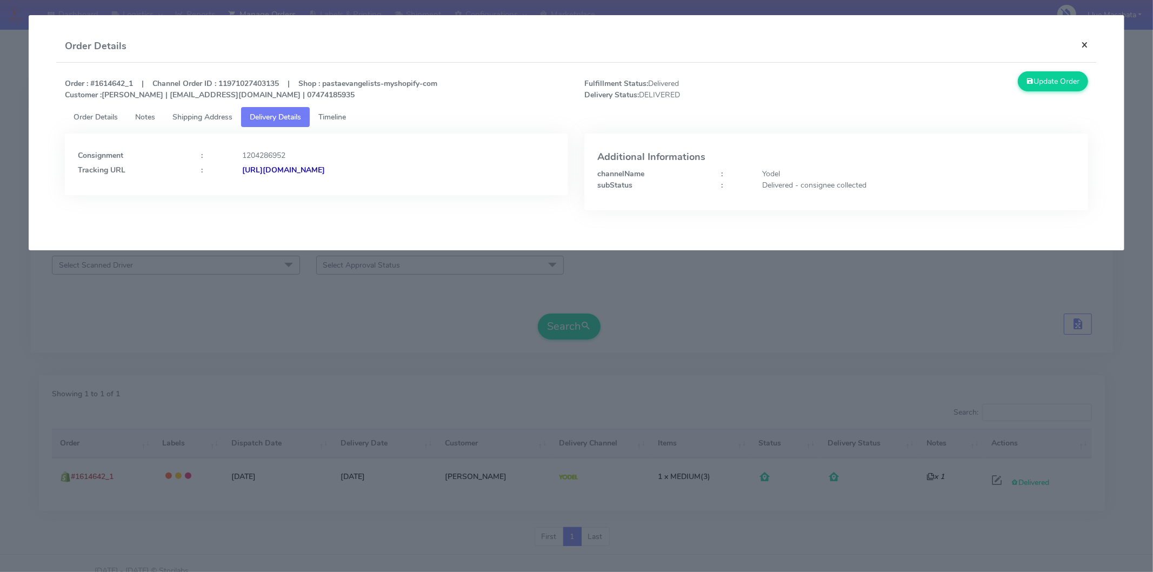
click at [1085, 44] on button "×" at bounding box center [1085, 44] width 24 height 29
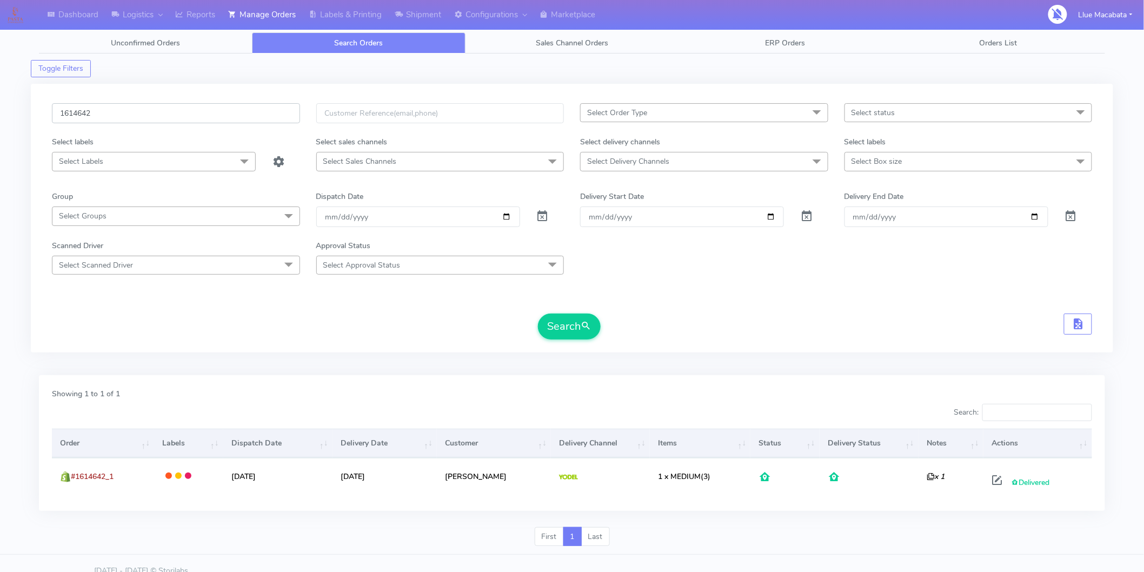
click at [155, 115] on input "1614642" at bounding box center [176, 113] width 248 height 20
paste input "5084"
drag, startPoint x: 579, startPoint y: 326, endPoint x: 565, endPoint y: 324, distance: 13.6
click at [576, 326] on button "Search" at bounding box center [569, 327] width 63 height 26
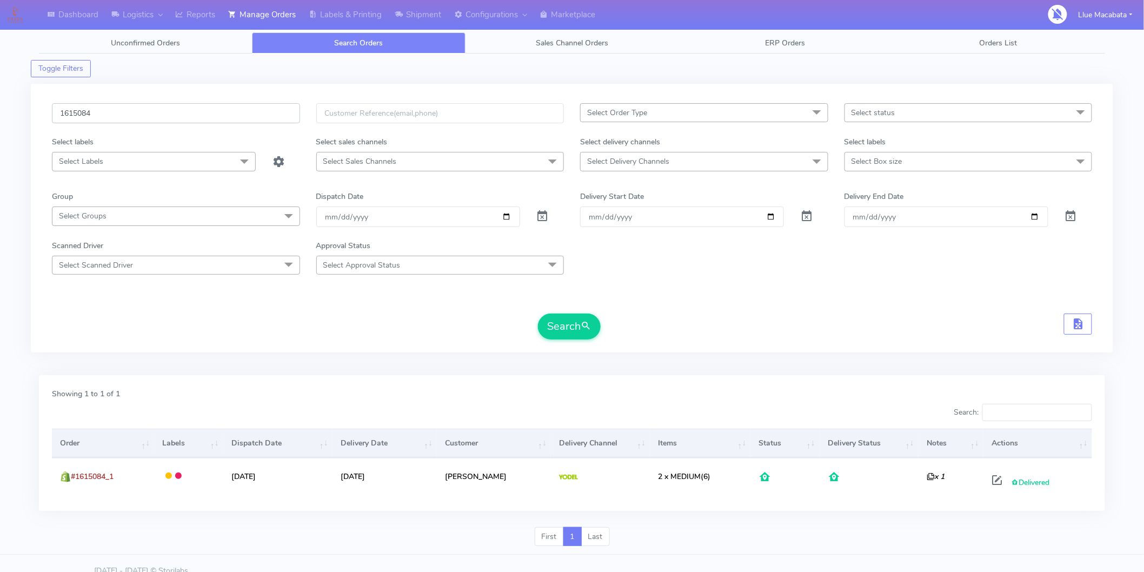
click at [99, 123] on input "1615084" at bounding box center [176, 113] width 248 height 20
click at [99, 122] on input "1615084" at bounding box center [176, 113] width 248 height 20
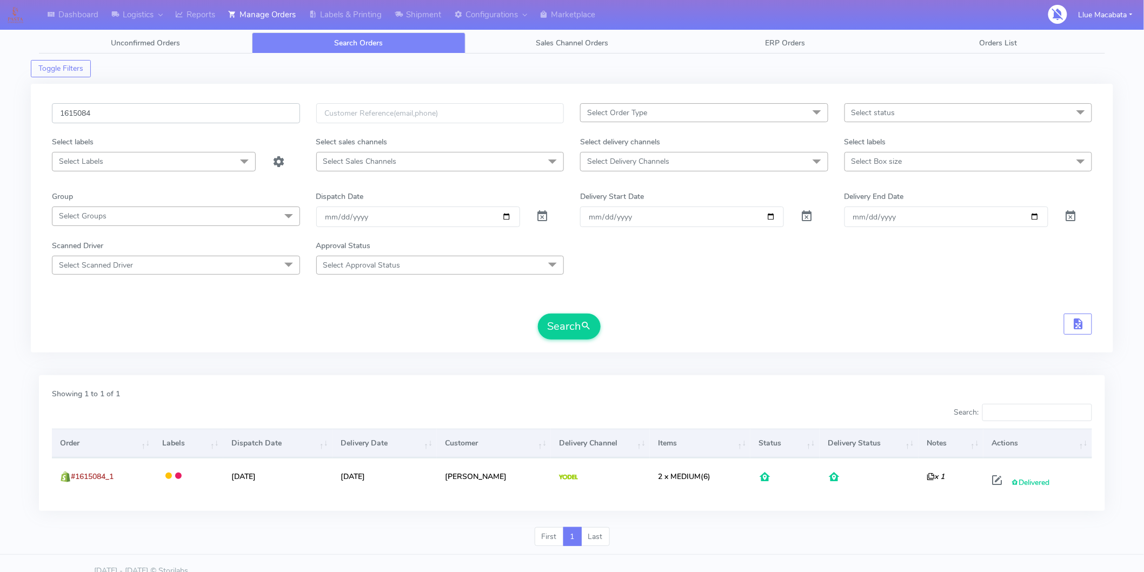
paste input "436"
type input "1615436"
click at [579, 327] on button "Search" at bounding box center [569, 327] width 63 height 26
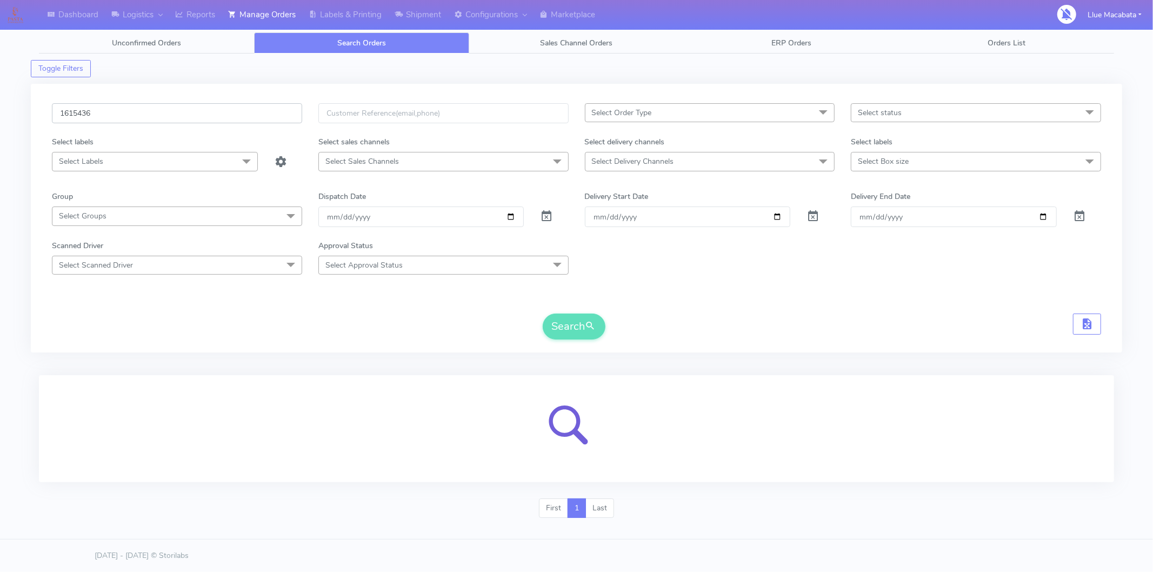
click at [62, 112] on input "1615436" at bounding box center [177, 113] width 250 height 20
click at [137, 116] on input "1615436" at bounding box center [177, 113] width 250 height 20
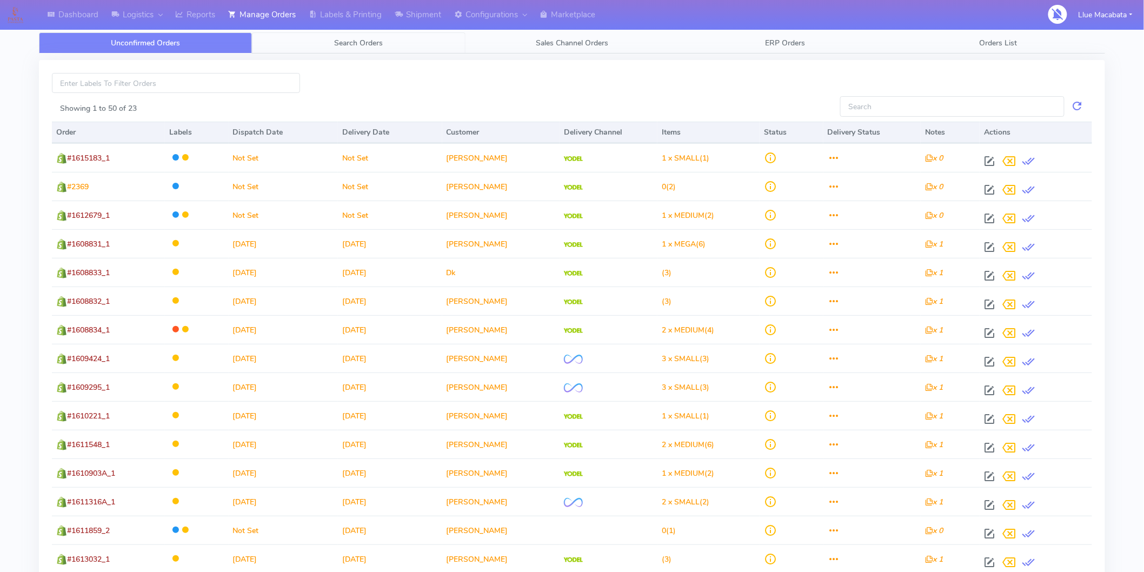
click at [370, 41] on span "Search Orders" at bounding box center [359, 43] width 49 height 10
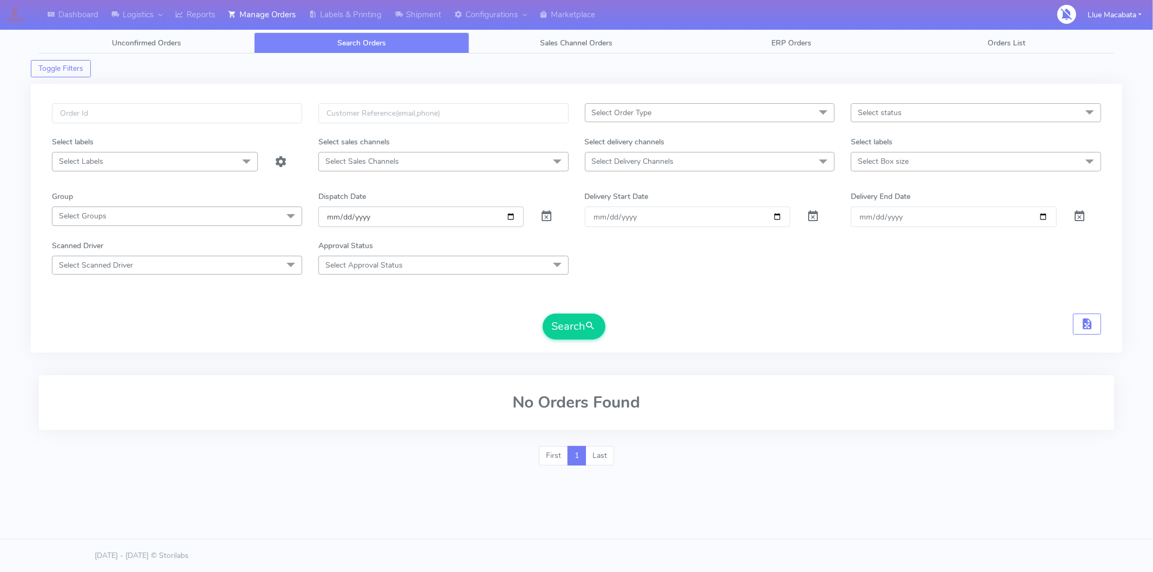
click at [330, 211] on input "[DATE]" at bounding box center [422, 217] width 206 height 20
click at [351, 215] on input "date" at bounding box center [422, 217] width 206 height 20
click at [340, 215] on input "date" at bounding box center [422, 217] width 206 height 20
click at [101, 115] on input "text" at bounding box center [177, 113] width 250 height 20
paste input "1615436"
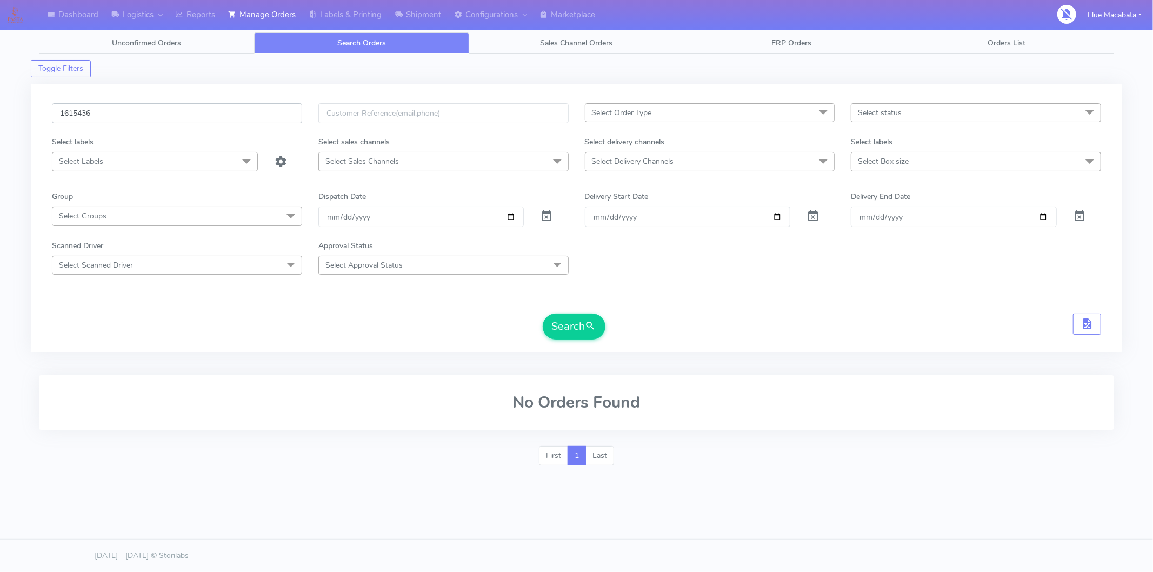
type input "1615436"
click at [543, 314] on button "Search" at bounding box center [574, 327] width 63 height 26
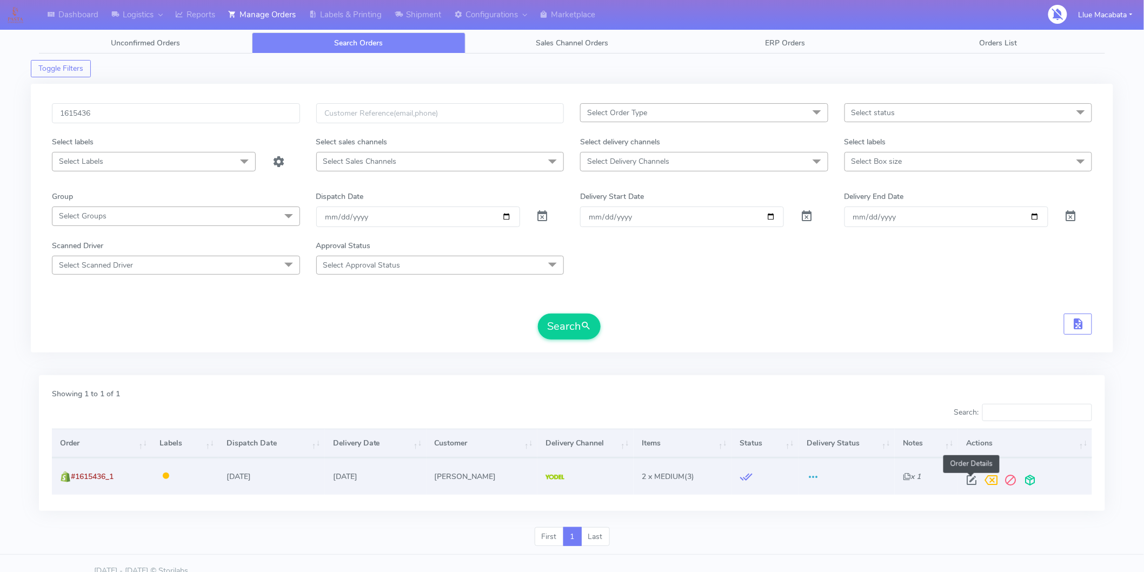
click at [969, 479] on span at bounding box center [971, 482] width 19 height 10
select select "5"
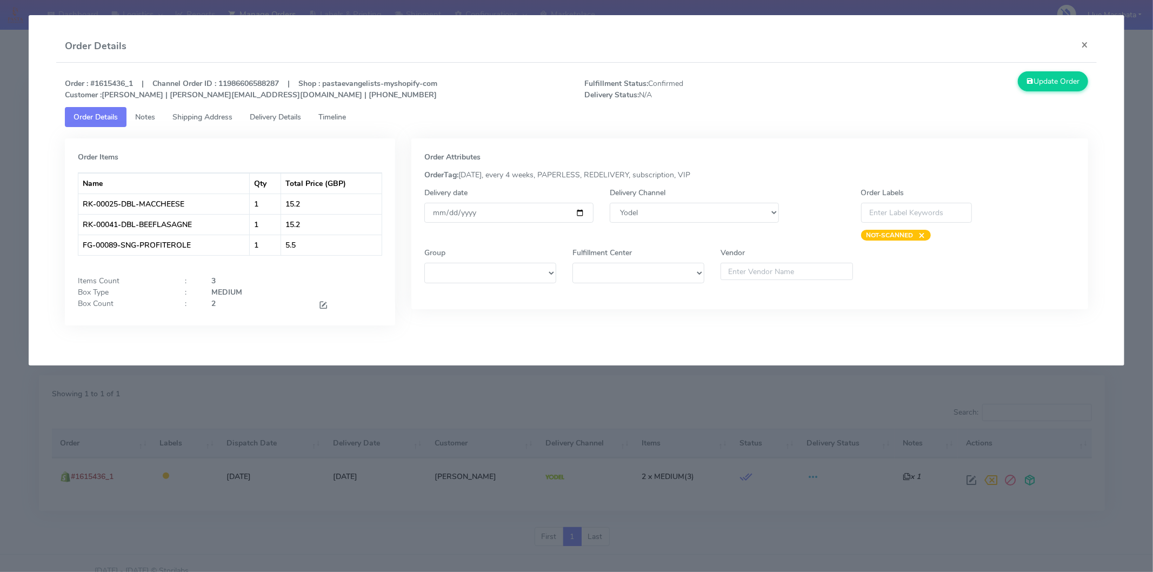
click at [353, 121] on link "Timeline" at bounding box center [332, 117] width 45 height 20
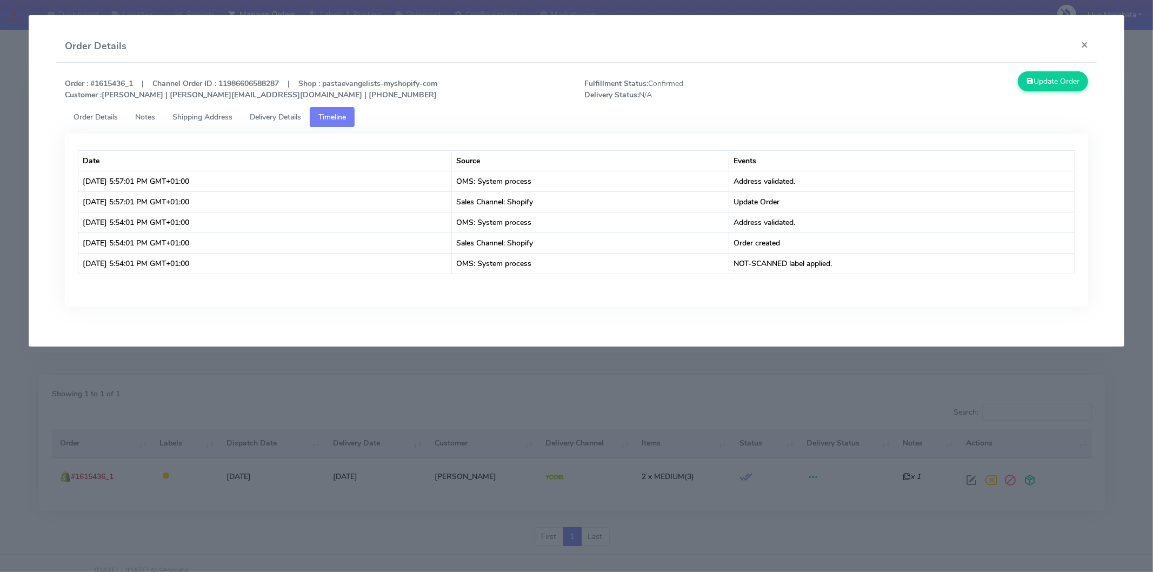
click at [296, 407] on modal-container "Order Details × Order : #1615436_1 | Channel Order ID : 11986606588287 | Shop :…" at bounding box center [576, 286] width 1153 height 572
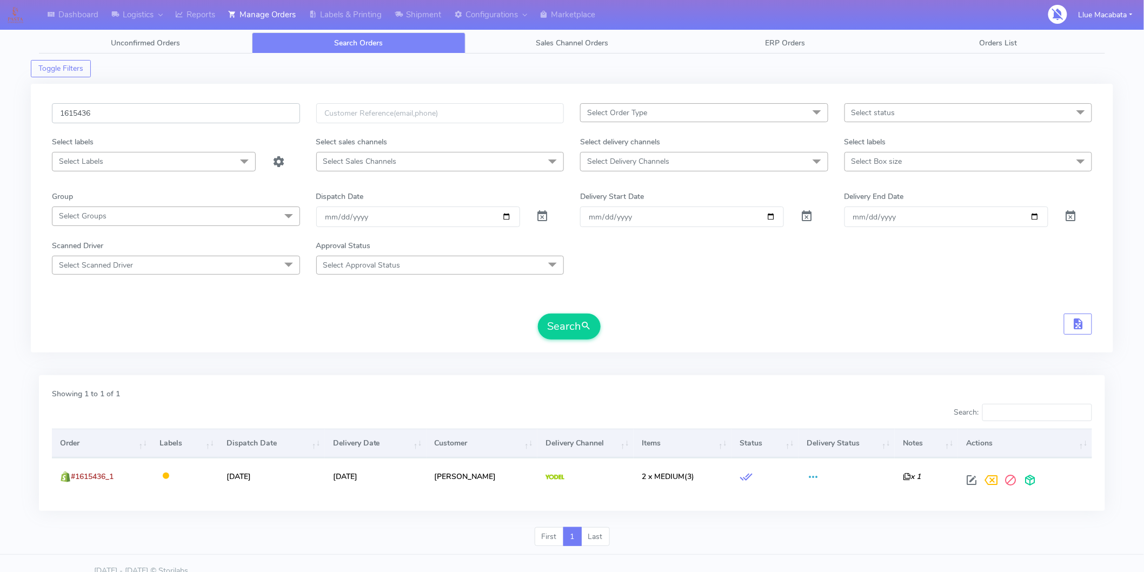
drag, startPoint x: 109, startPoint y: 114, endPoint x: 0, endPoint y: 103, distance: 109.2
click at [0, 103] on div "Dashboard Logistics London Logistics Reports Manage Orders Labels & Printing Sh…" at bounding box center [572, 286] width 1144 height 535
paste input "9"
type input "1615439"
drag, startPoint x: 585, startPoint y: 330, endPoint x: 487, endPoint y: 353, distance: 100.4
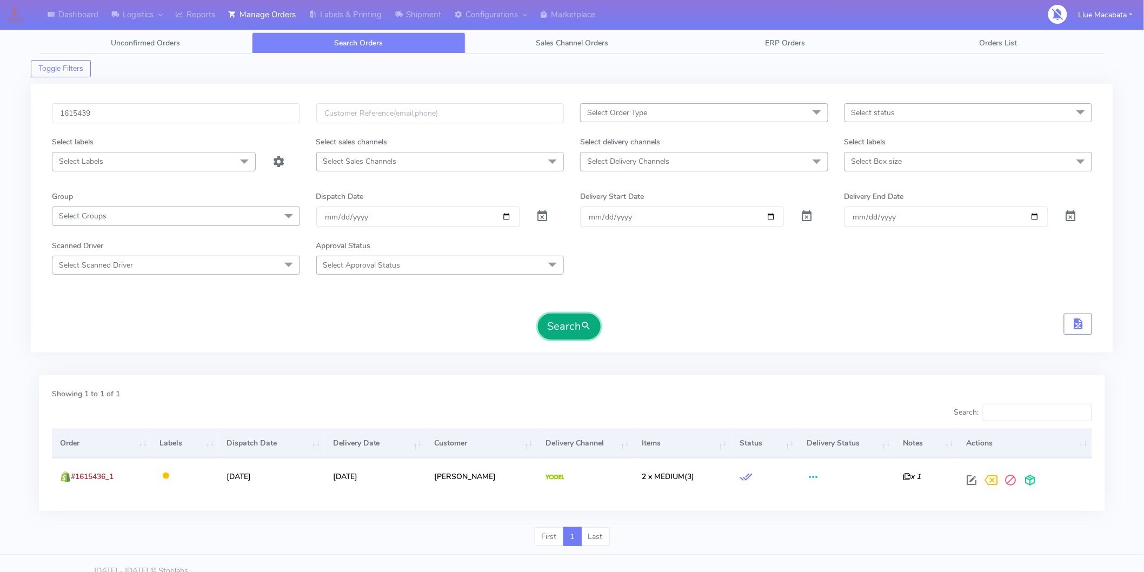
click at [584, 330] on span "submit" at bounding box center [586, 326] width 11 height 15
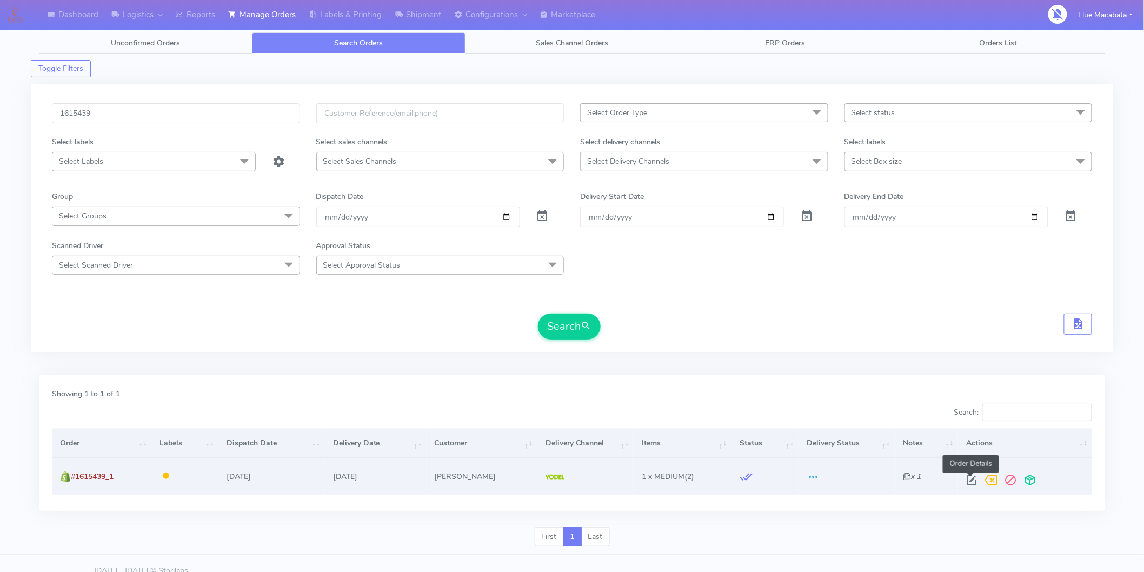
click at [971, 480] on span at bounding box center [971, 482] width 19 height 10
select select "5"
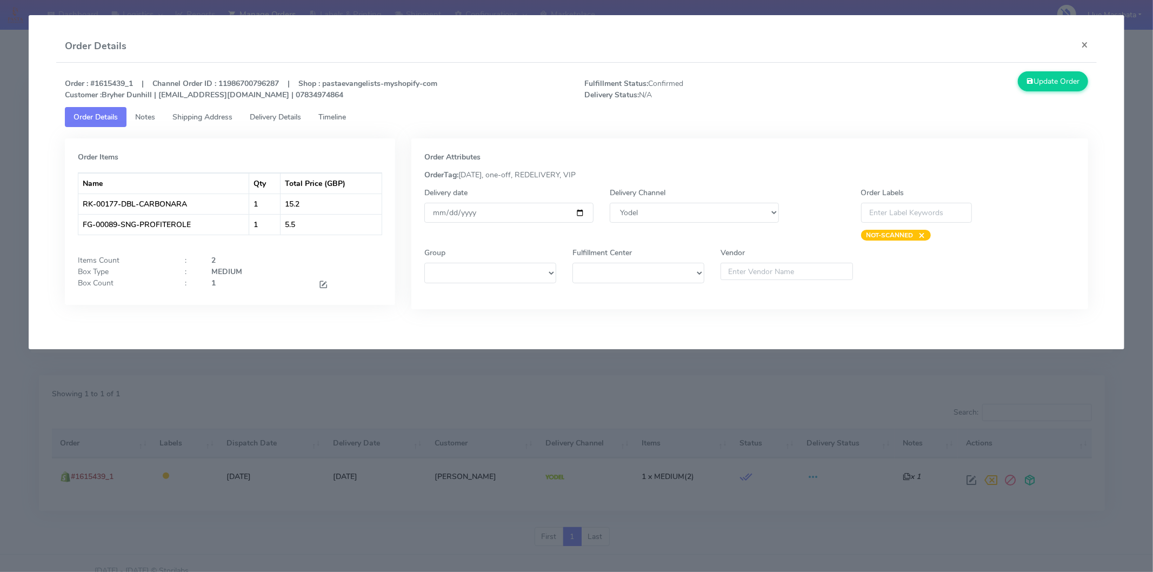
click at [342, 121] on span "Timeline" at bounding box center [333, 117] width 28 height 10
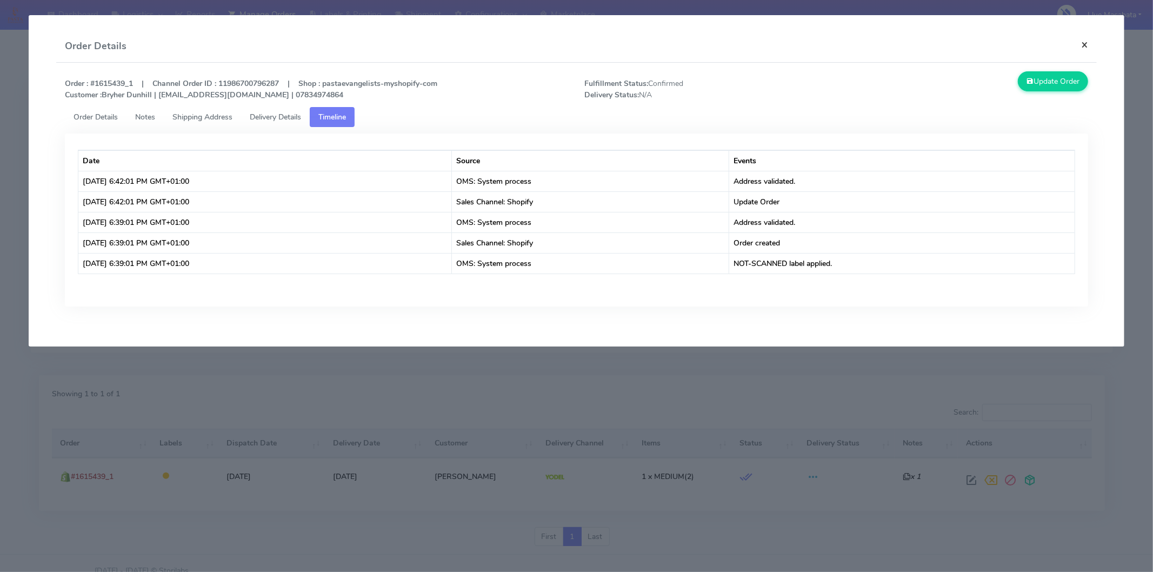
click at [1085, 41] on button "×" at bounding box center [1085, 44] width 24 height 29
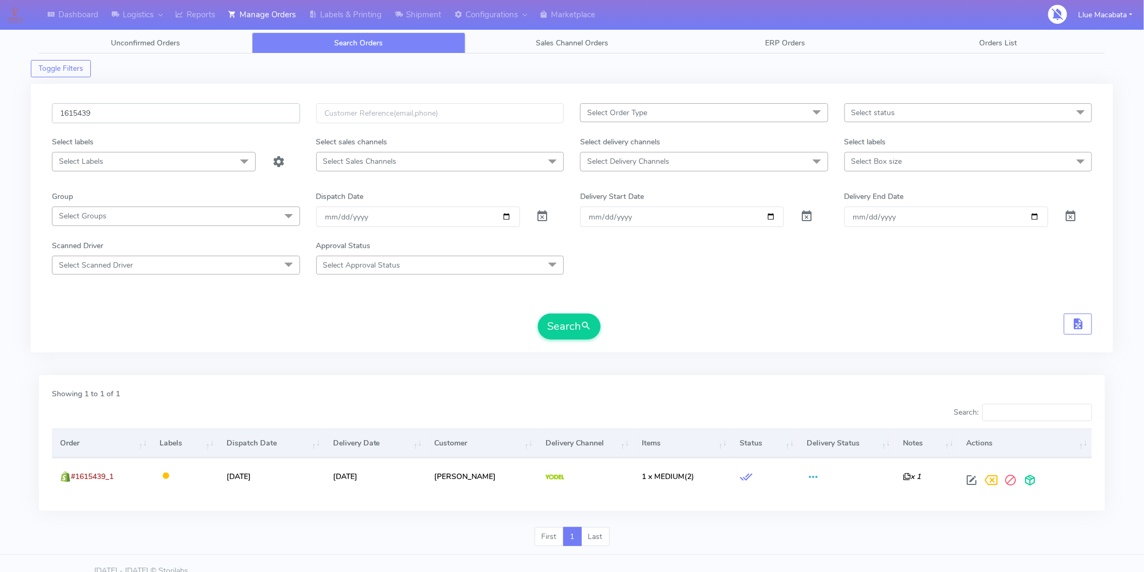
click at [117, 120] on input "1615439" at bounding box center [176, 113] width 248 height 20
paste input "45"
type input "1615445"
drag, startPoint x: 566, startPoint y: 331, endPoint x: 502, endPoint y: 330, distance: 63.8
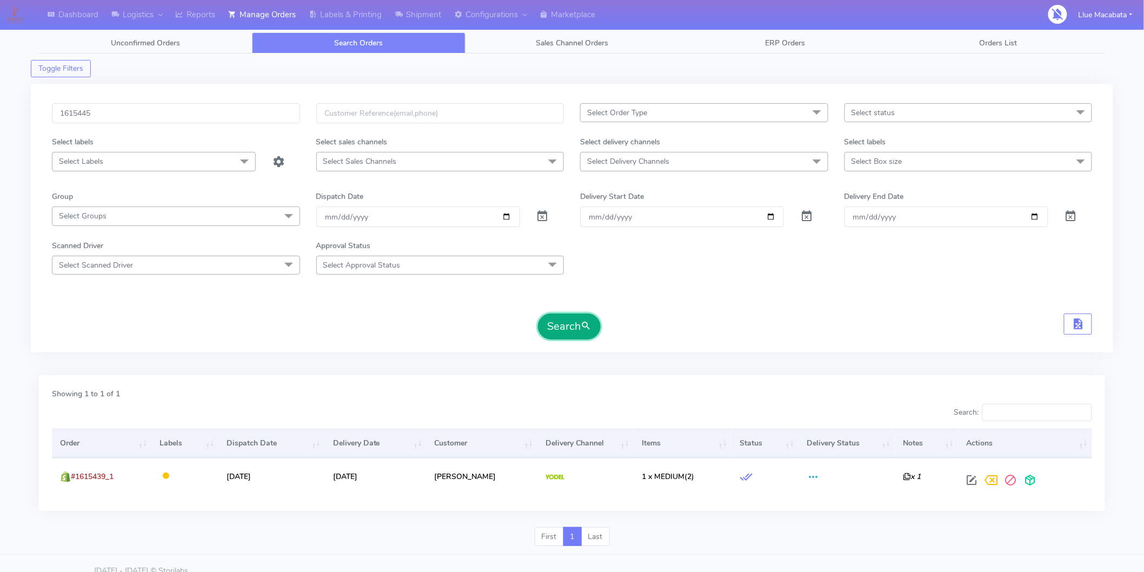
click at [566, 331] on button "Search" at bounding box center [569, 327] width 63 height 26
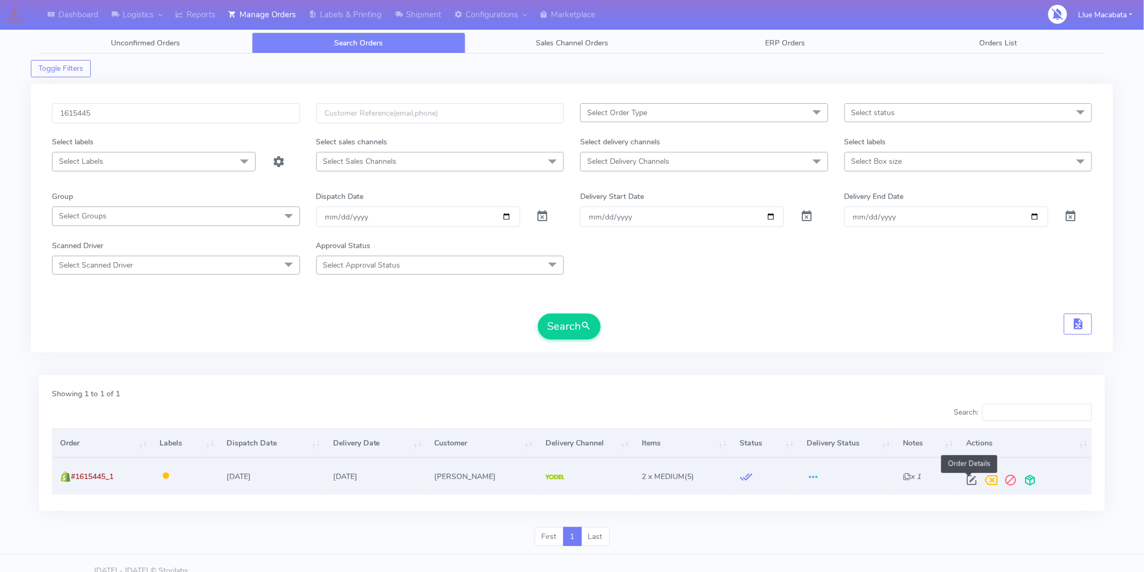
click at [969, 480] on span at bounding box center [971, 482] width 19 height 10
select select "5"
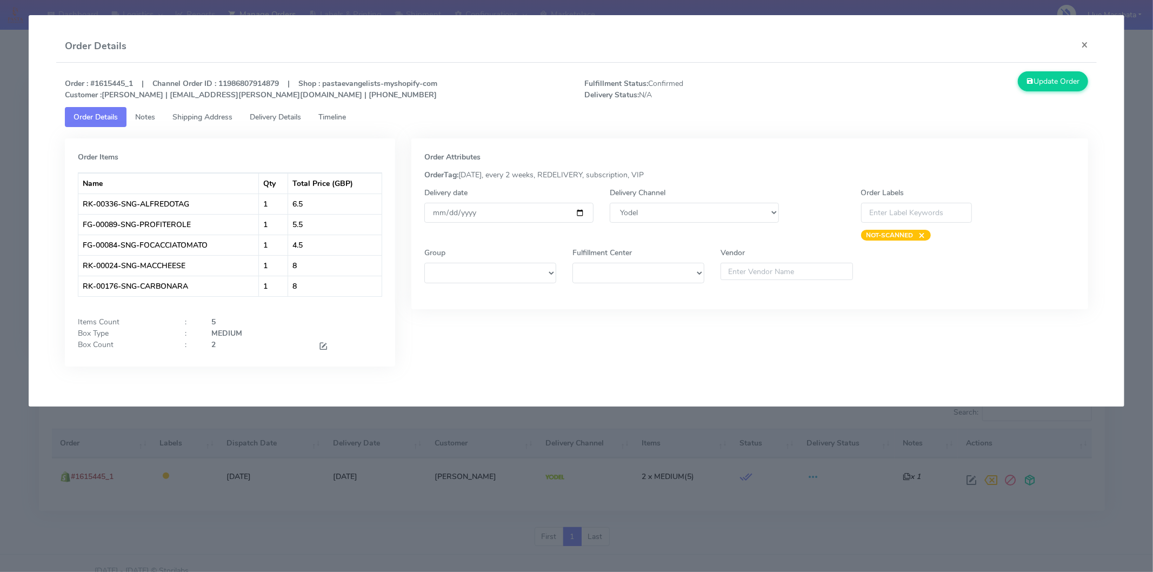
click at [346, 120] on span "Timeline" at bounding box center [333, 117] width 28 height 10
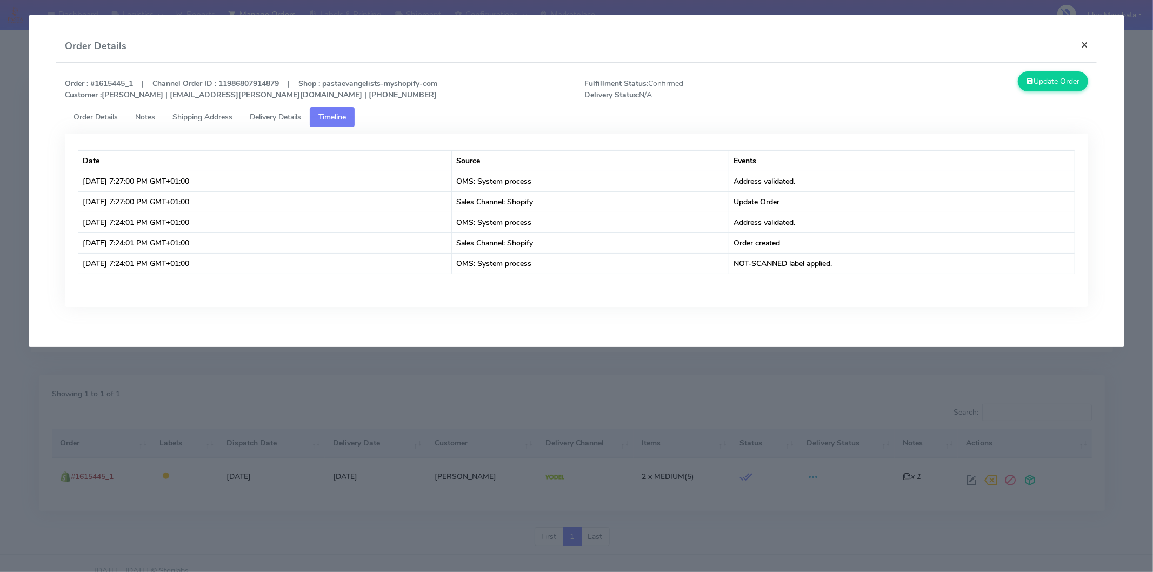
click at [1088, 43] on button "×" at bounding box center [1085, 44] width 24 height 29
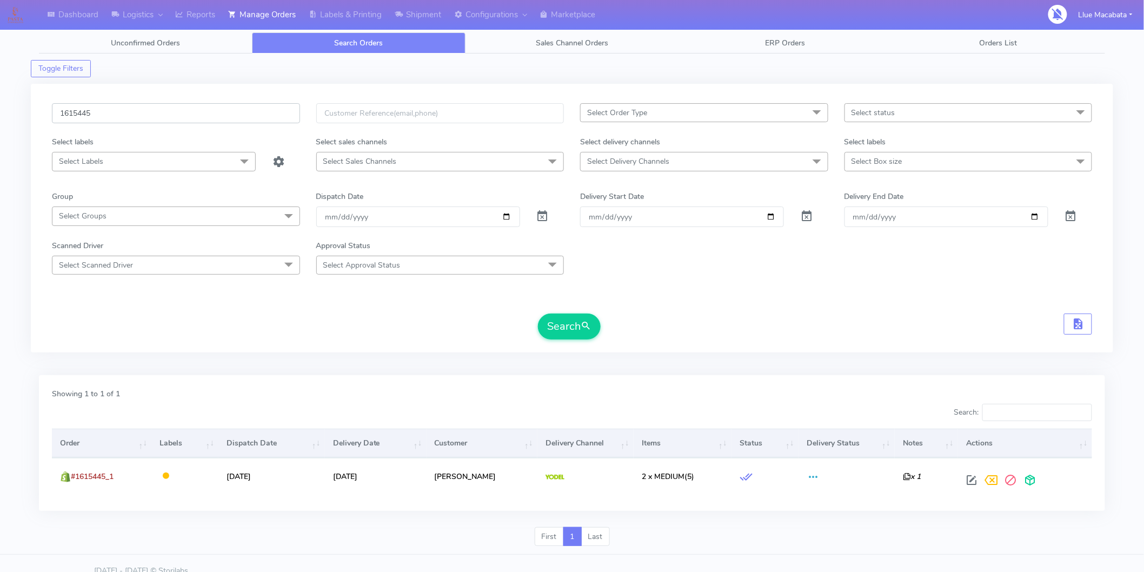
click at [142, 110] on input "1615445" at bounding box center [176, 113] width 248 height 20
paste input "351"
type input "1615351"
click at [580, 336] on button "Search" at bounding box center [569, 327] width 63 height 26
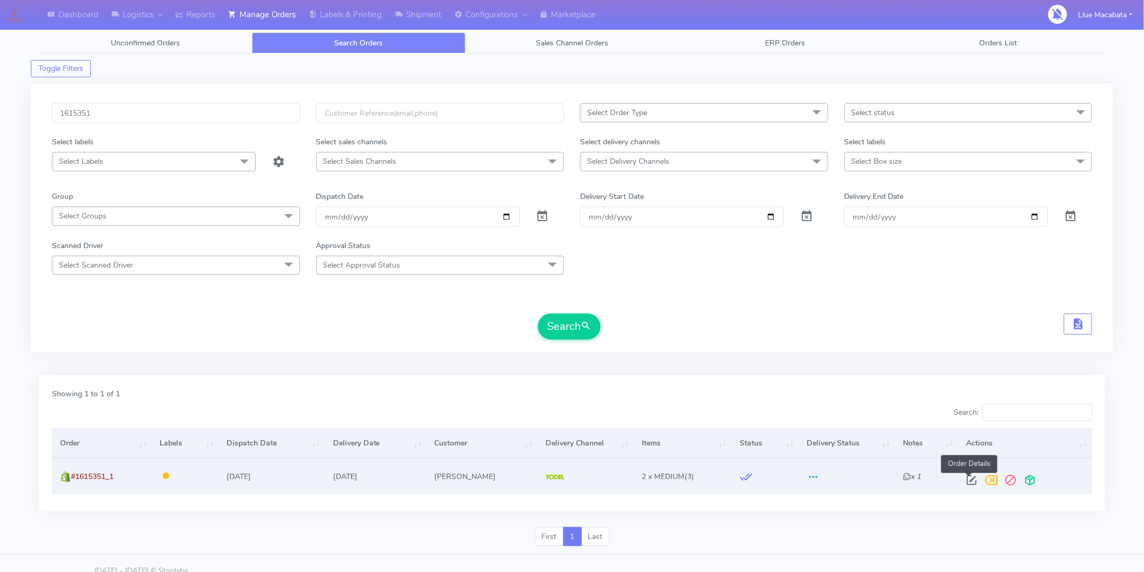
click at [970, 483] on span at bounding box center [971, 482] width 19 height 10
select select "5"
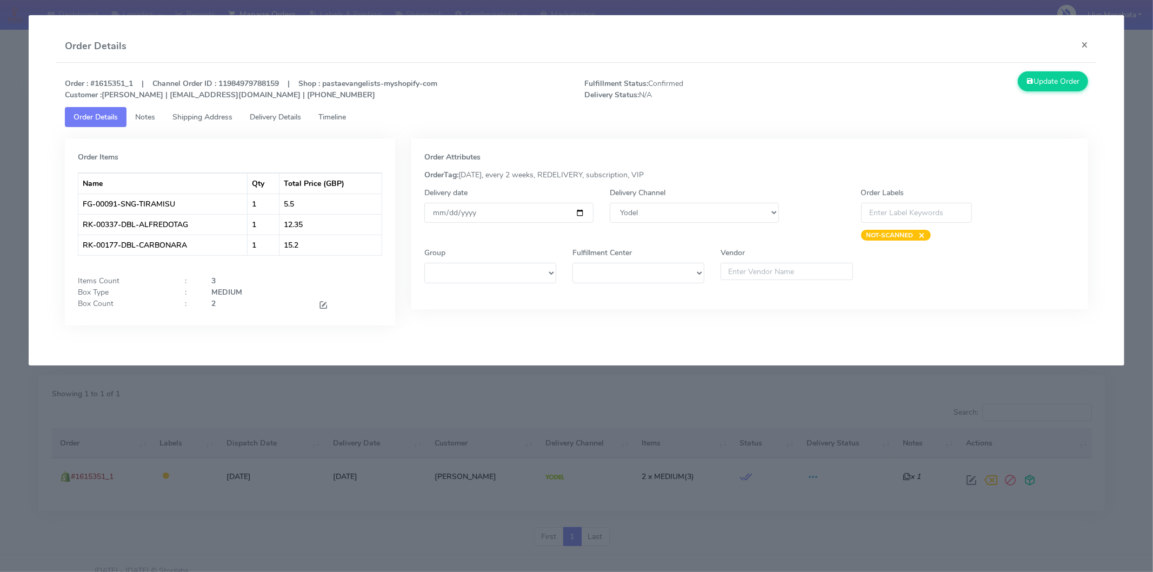
click at [346, 121] on span "Timeline" at bounding box center [333, 117] width 28 height 10
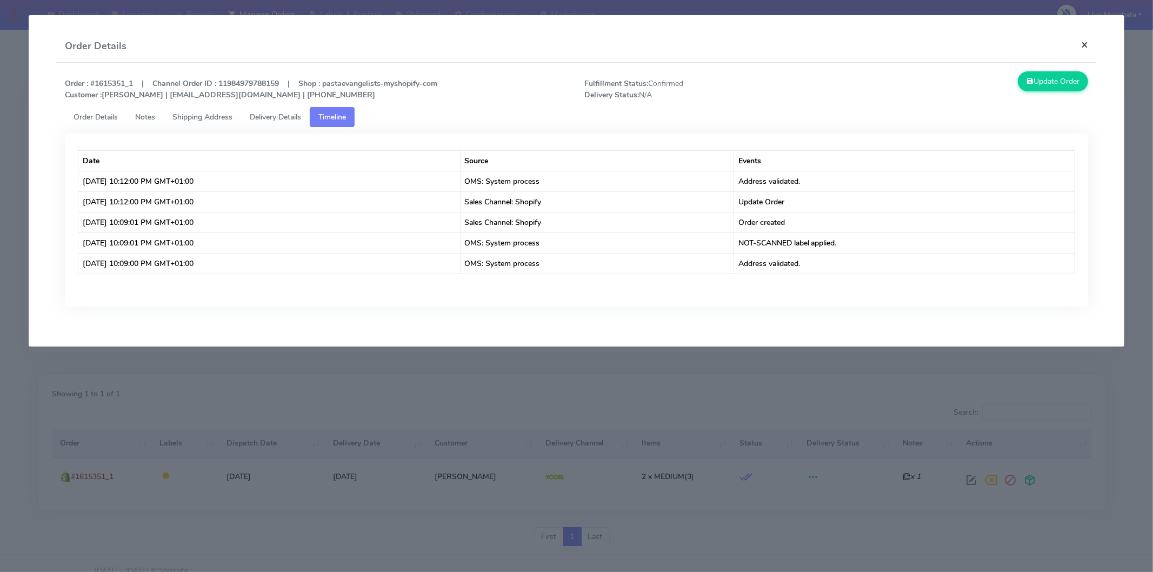
click at [1083, 49] on button "×" at bounding box center [1085, 44] width 24 height 29
